Goal: Information Seeking & Learning: Learn about a topic

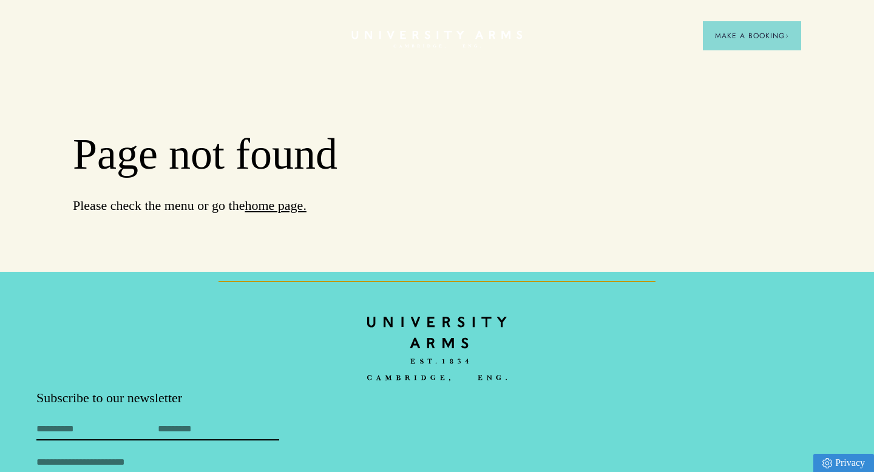
click at [428, 35] on icon at bounding box center [436, 34] width 171 height 8
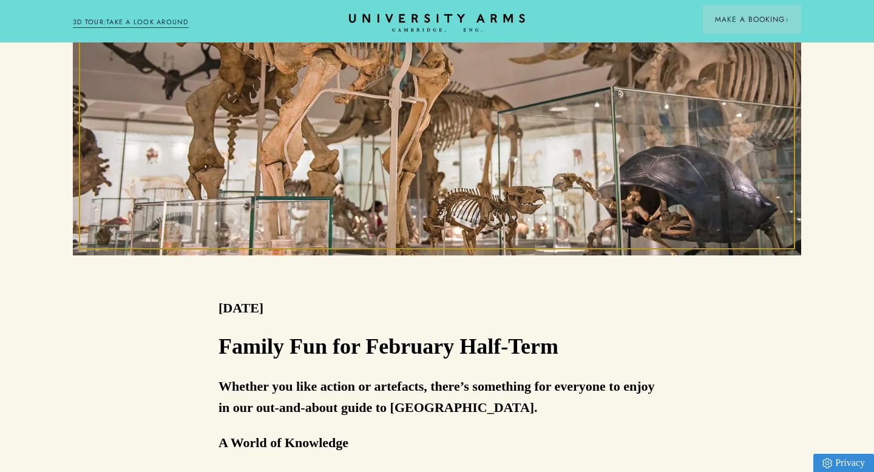
scroll to position [526, 0]
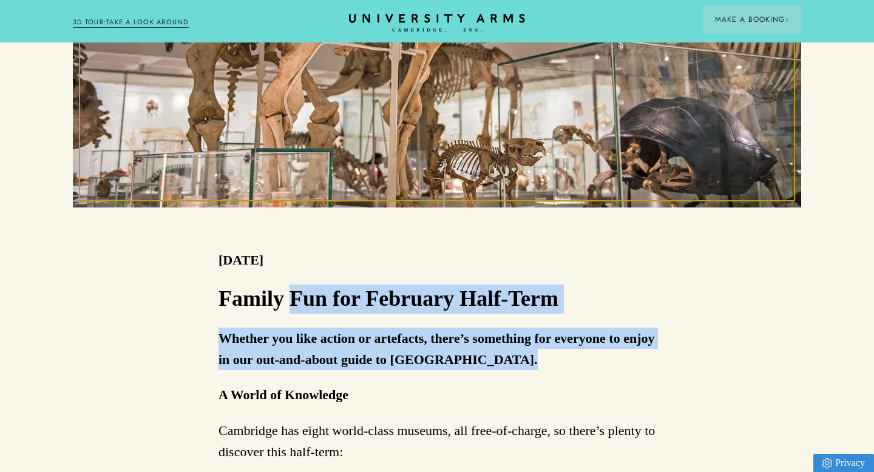
drag, startPoint x: 295, startPoint y: 255, endPoint x: 609, endPoint y: 319, distance: 321.0
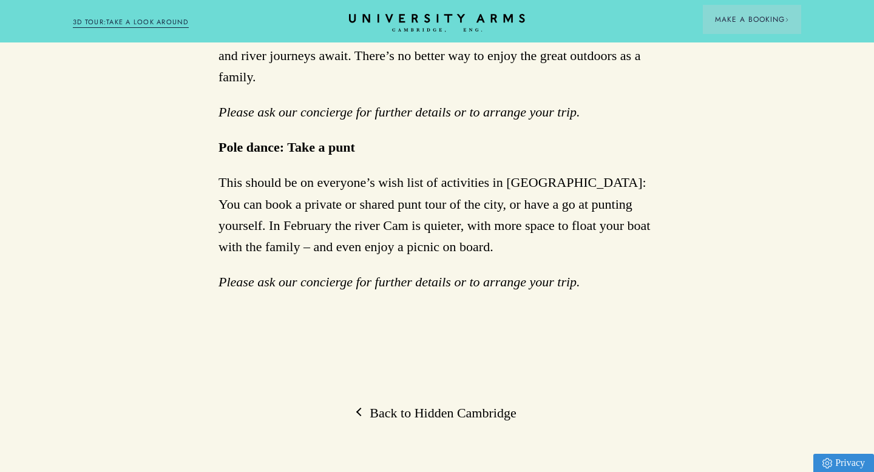
scroll to position [2102, 0]
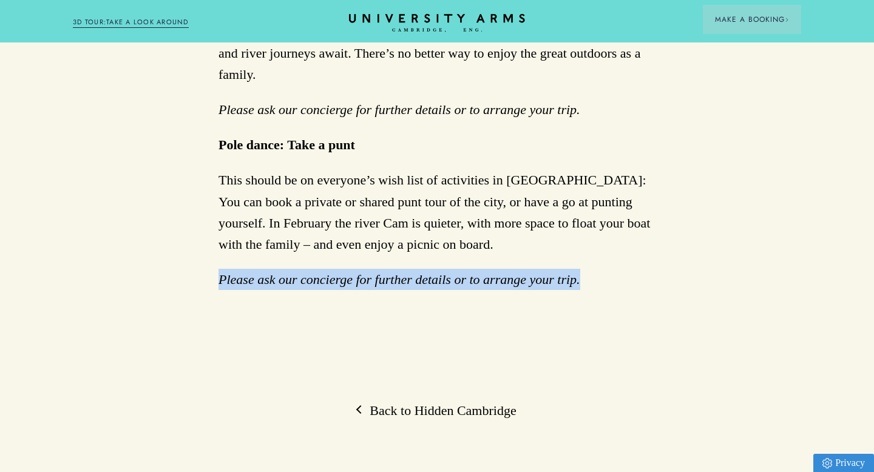
drag, startPoint x: 514, startPoint y: 169, endPoint x: 216, endPoint y: 166, distance: 298.1
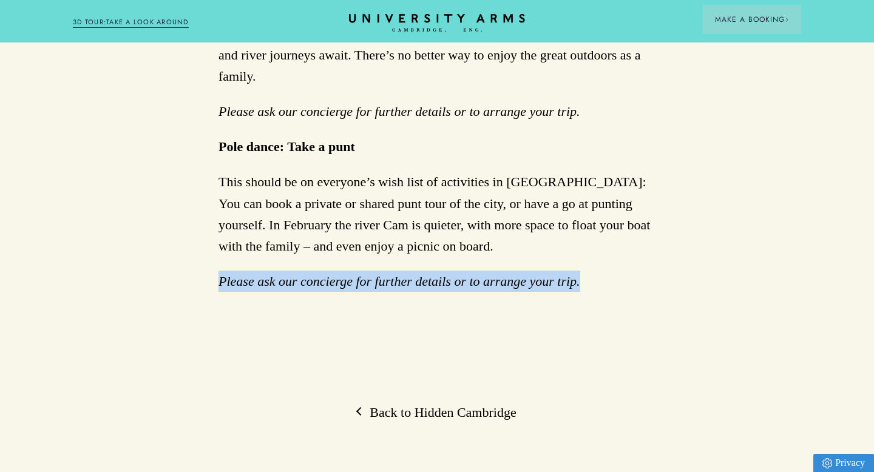
copy em "Please ask our concierge for further details or to arrange your trip."
